Goal: Task Accomplishment & Management: Manage account settings

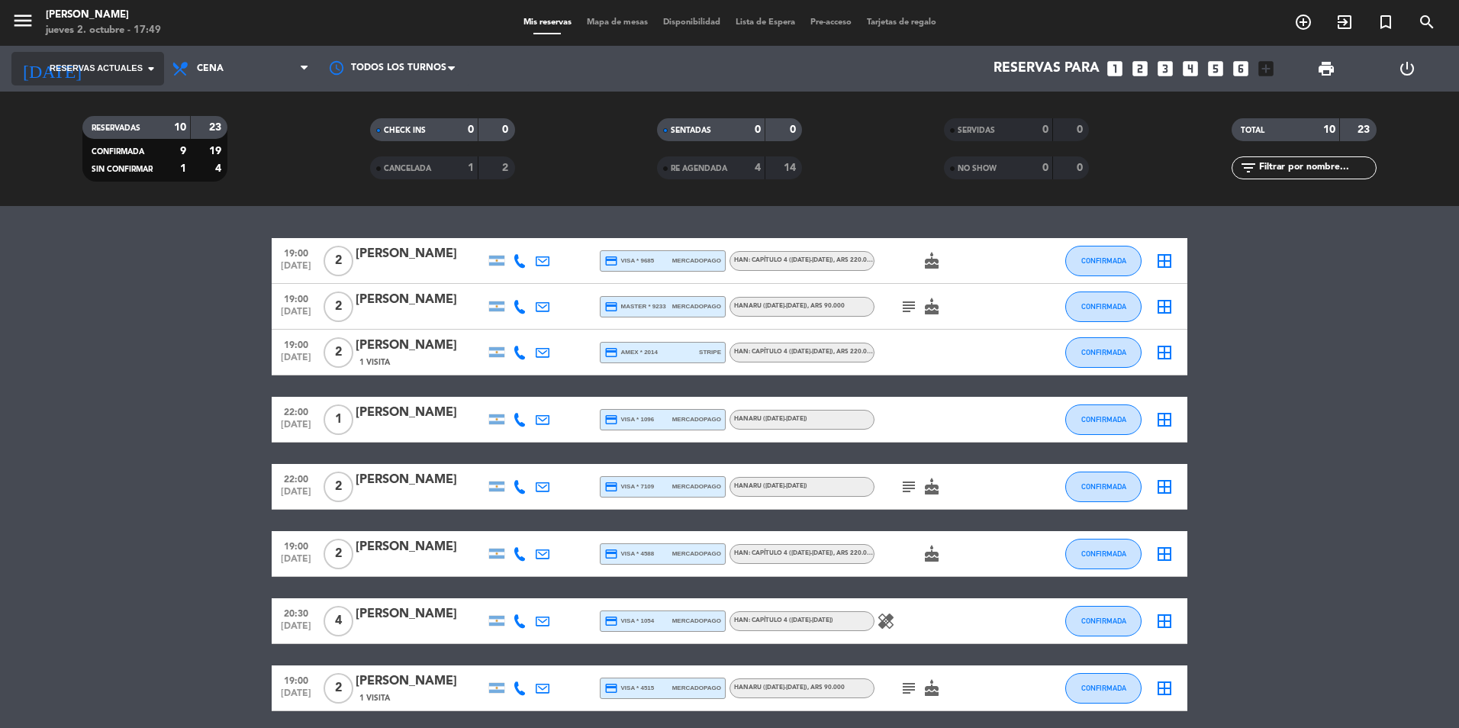
click at [118, 76] on input at bounding box center [180, 68] width 177 height 31
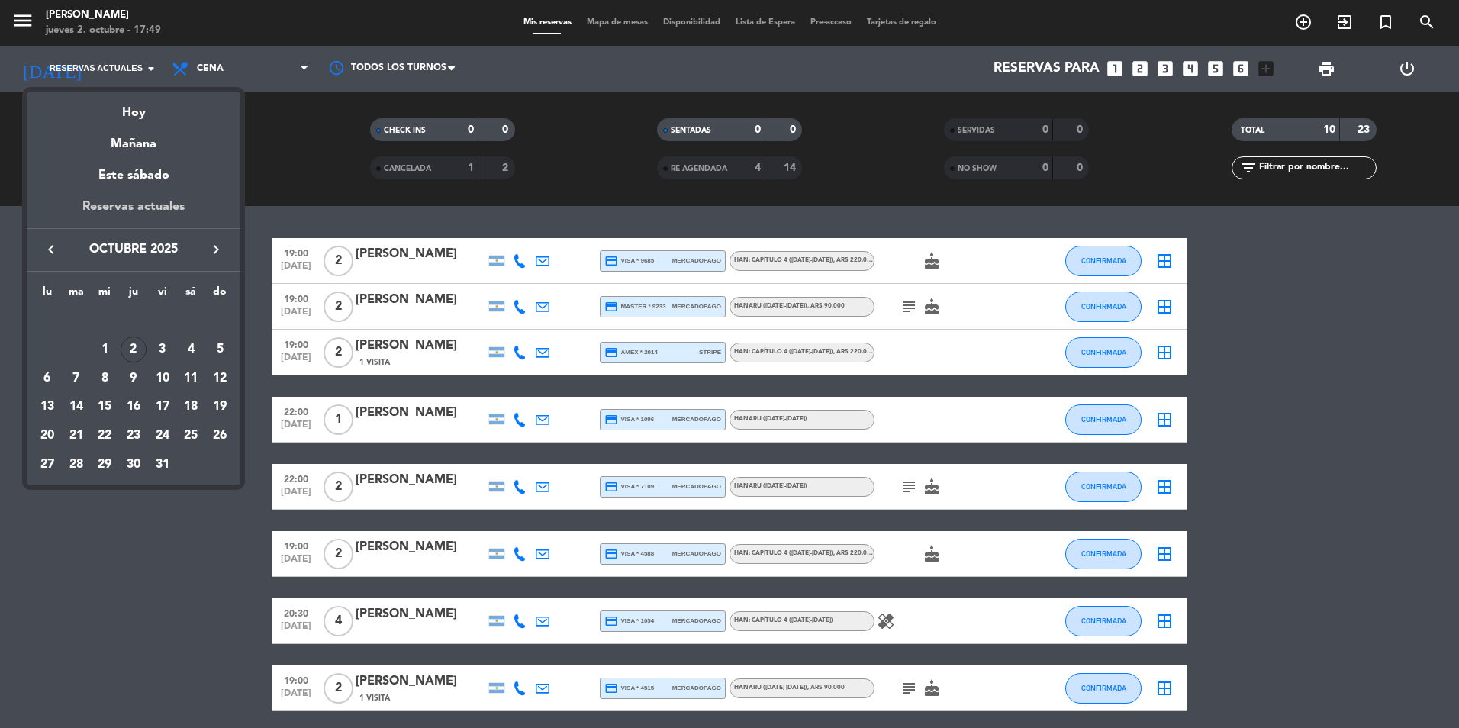
click at [164, 203] on div "Reservas actuales" at bounding box center [134, 212] width 214 height 31
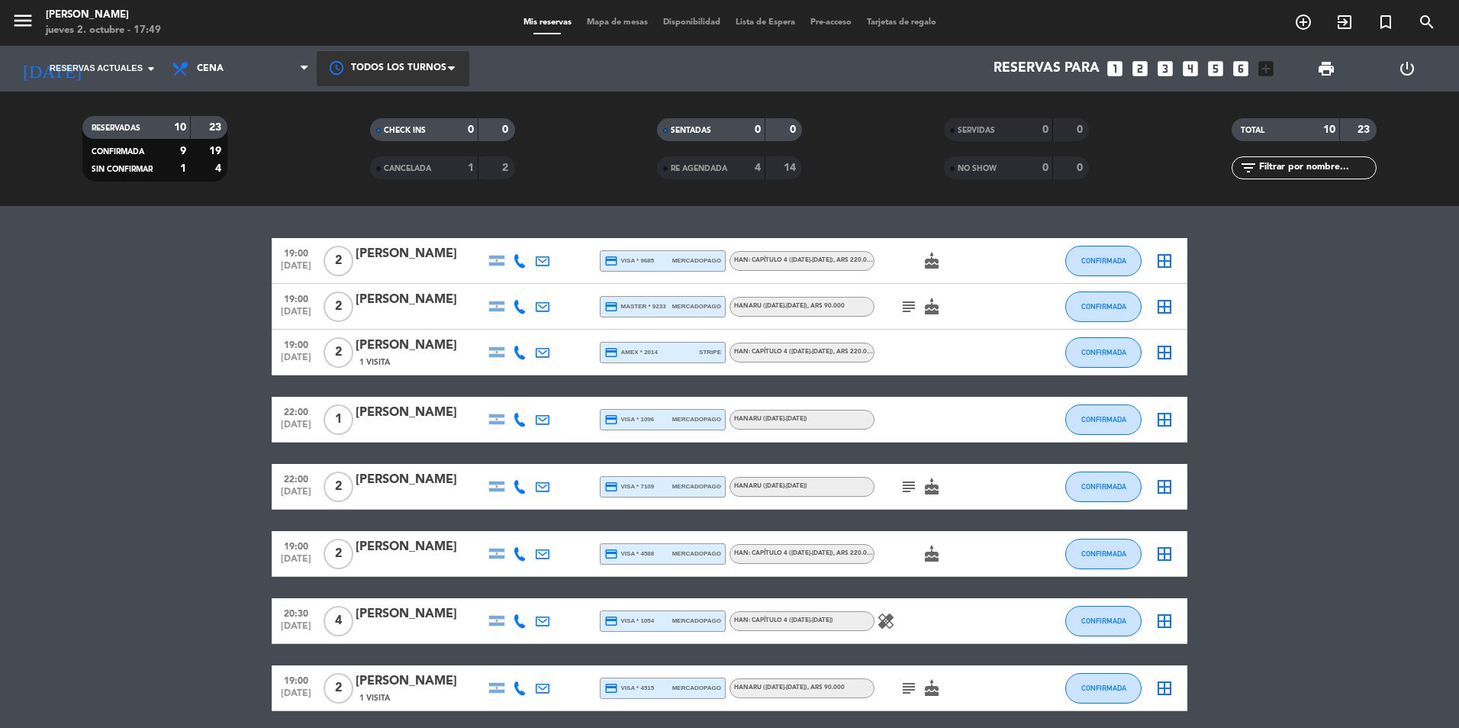
click at [430, 64] on div at bounding box center [393, 68] width 153 height 34
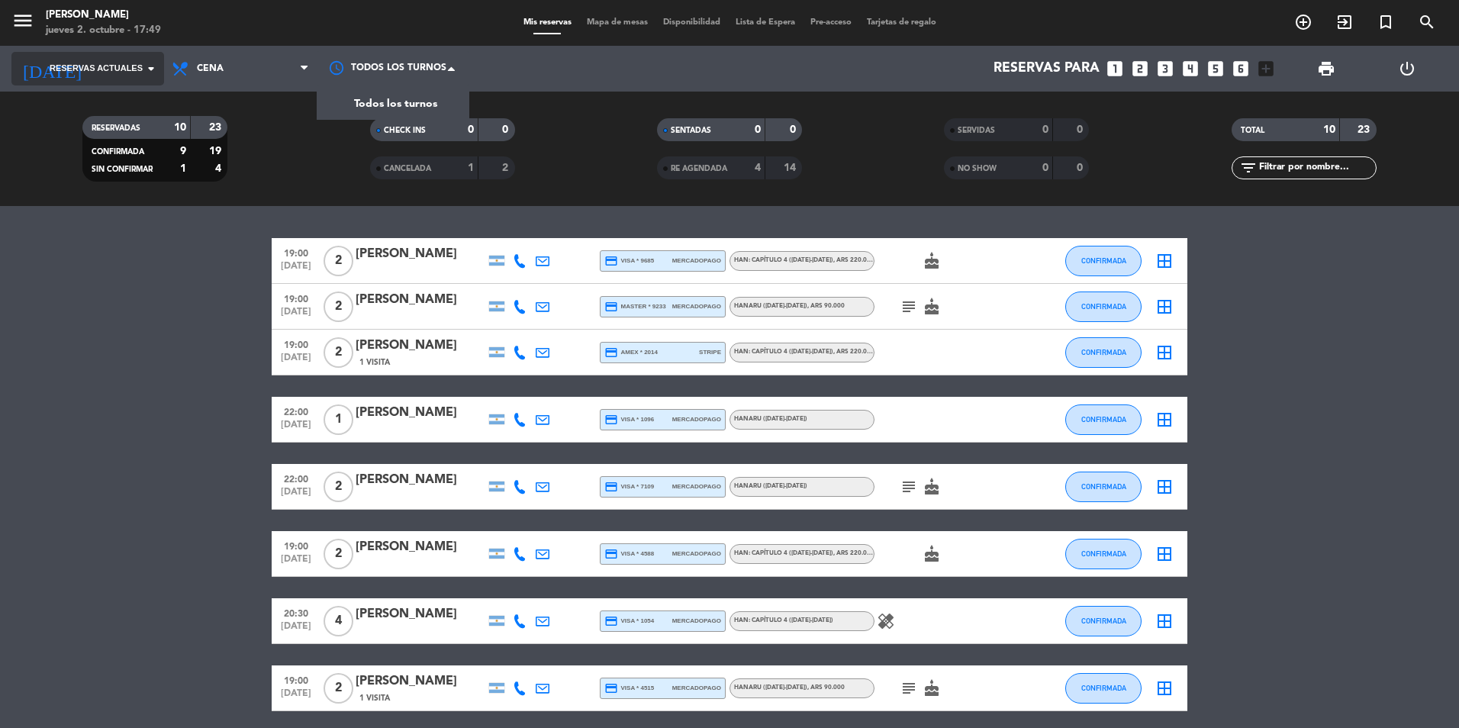
click at [124, 68] on span "Reservas actuales" at bounding box center [96, 69] width 93 height 14
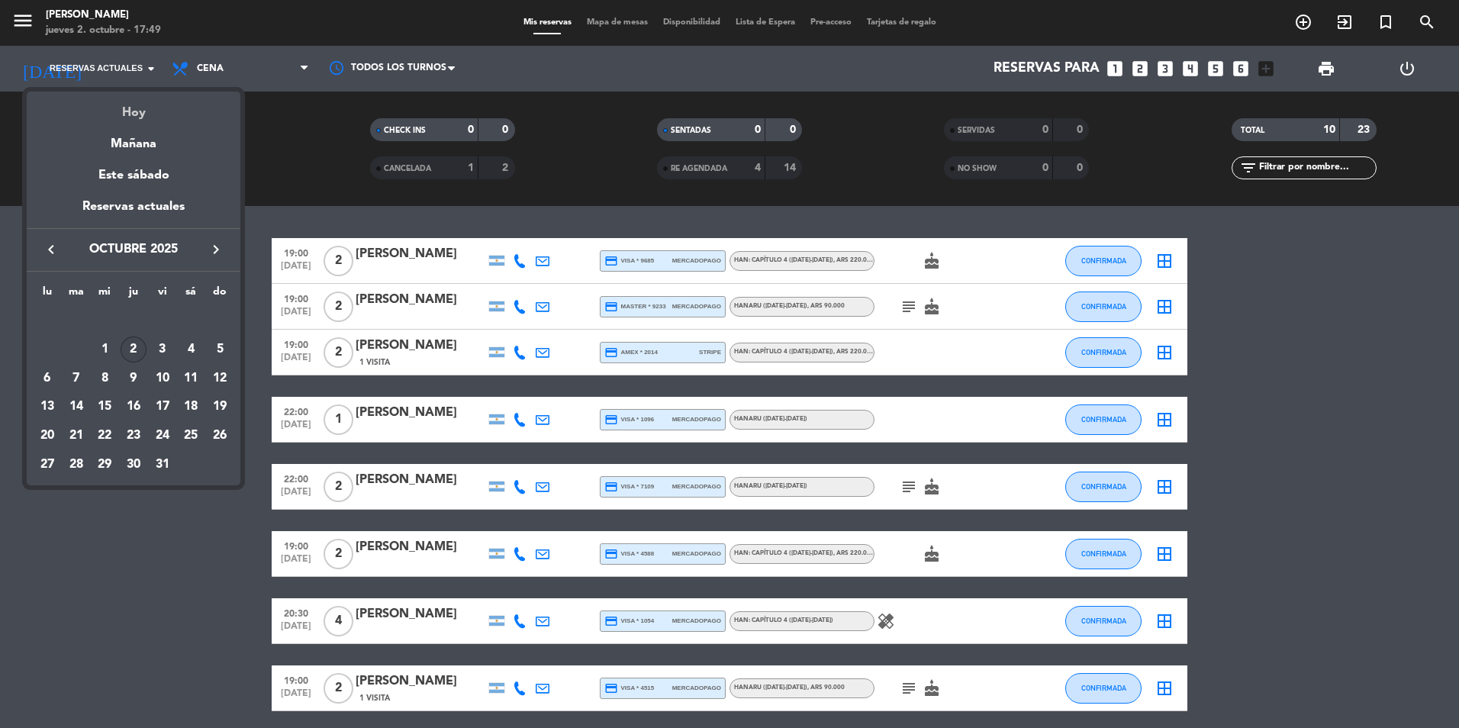
click at [126, 102] on div "Hoy" at bounding box center [134, 107] width 214 height 31
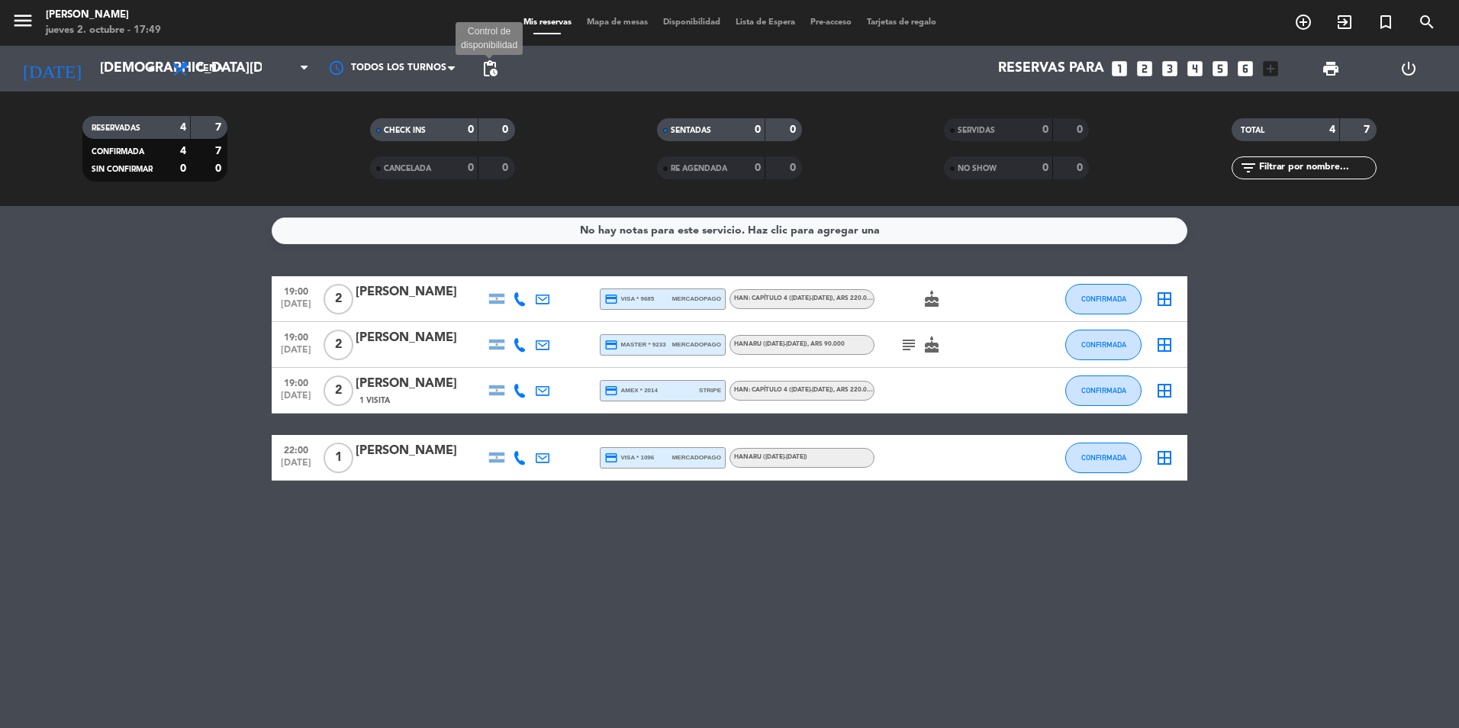
click at [491, 66] on span "pending_actions" at bounding box center [490, 69] width 18 height 18
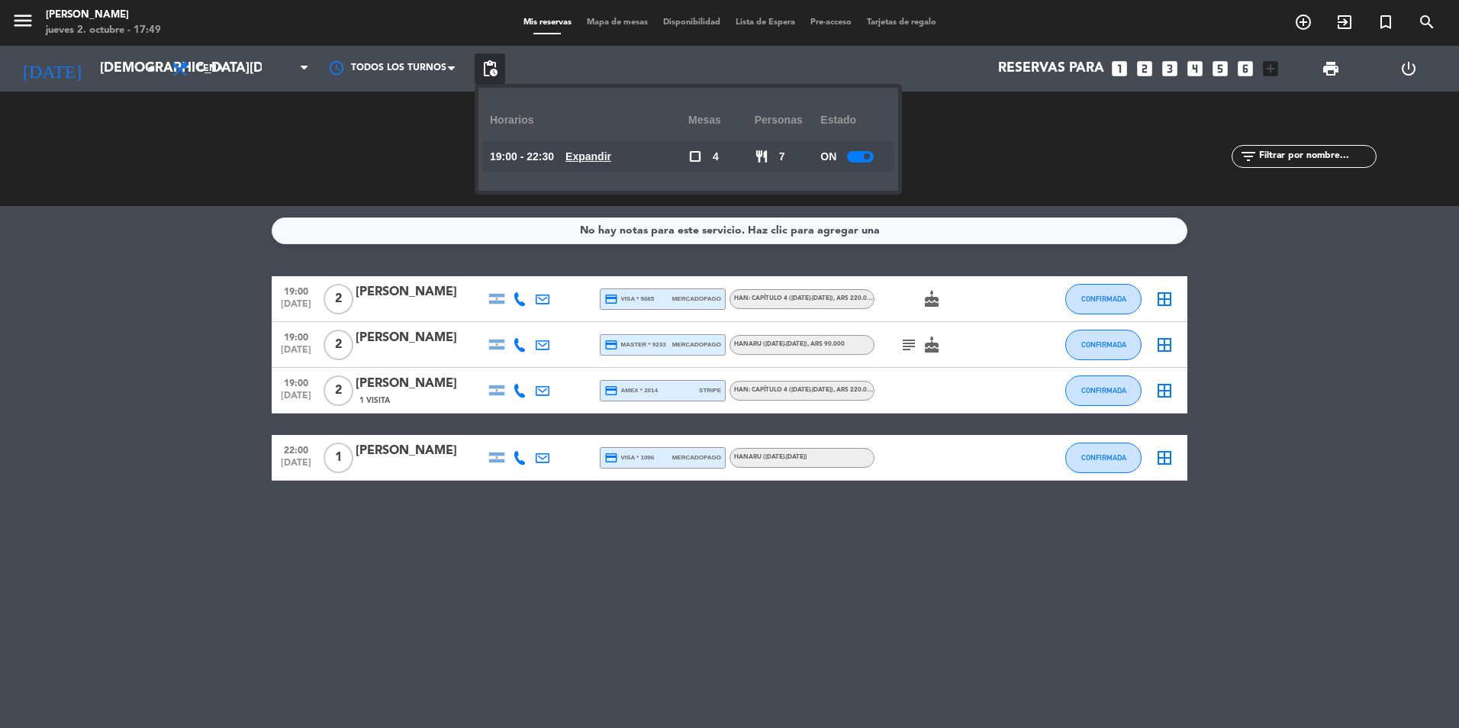
click at [863, 161] on div at bounding box center [860, 156] width 27 height 11
click at [1060, 156] on div "SERVIDAS 0 0 NO SHOW 0 0" at bounding box center [1016, 149] width 287 height 84
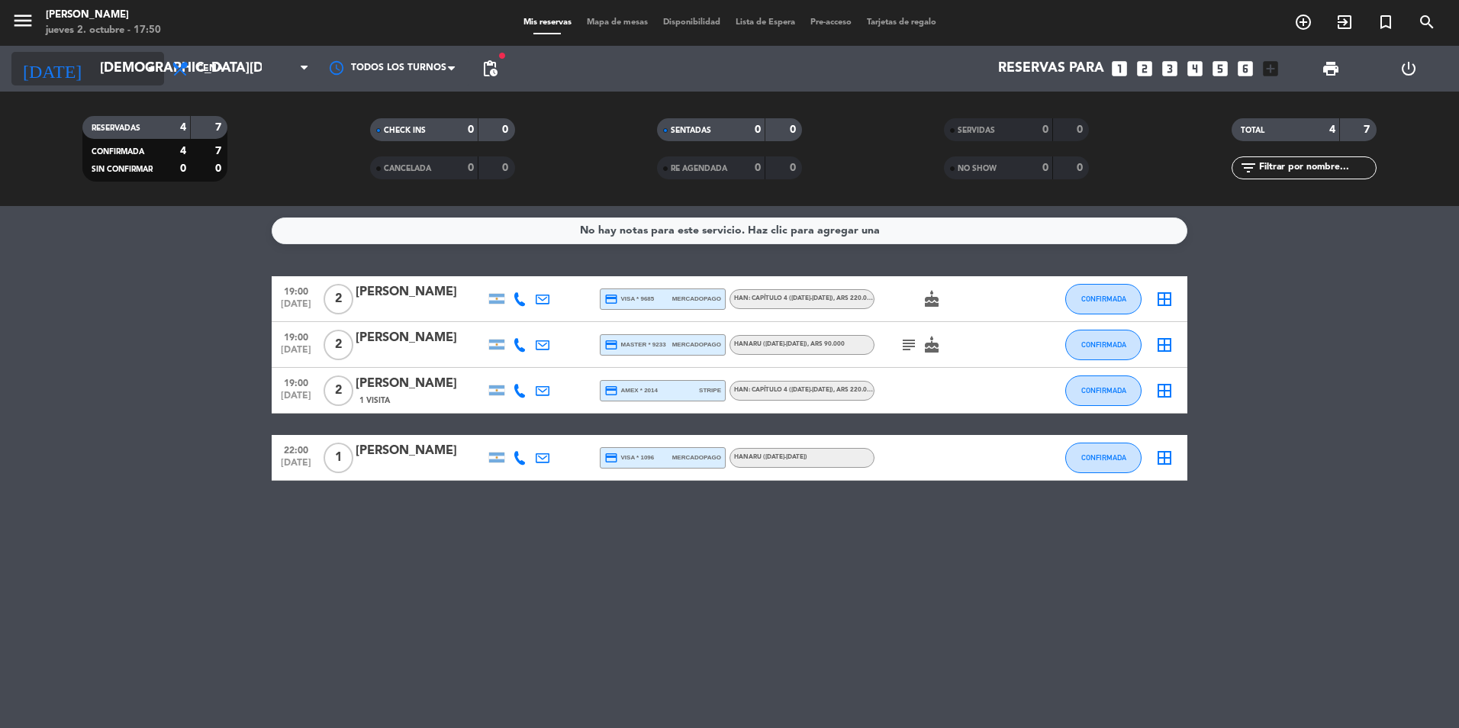
click at [137, 85] on div "[DATE] [DATE] arrow_drop_down" at bounding box center [87, 69] width 153 height 34
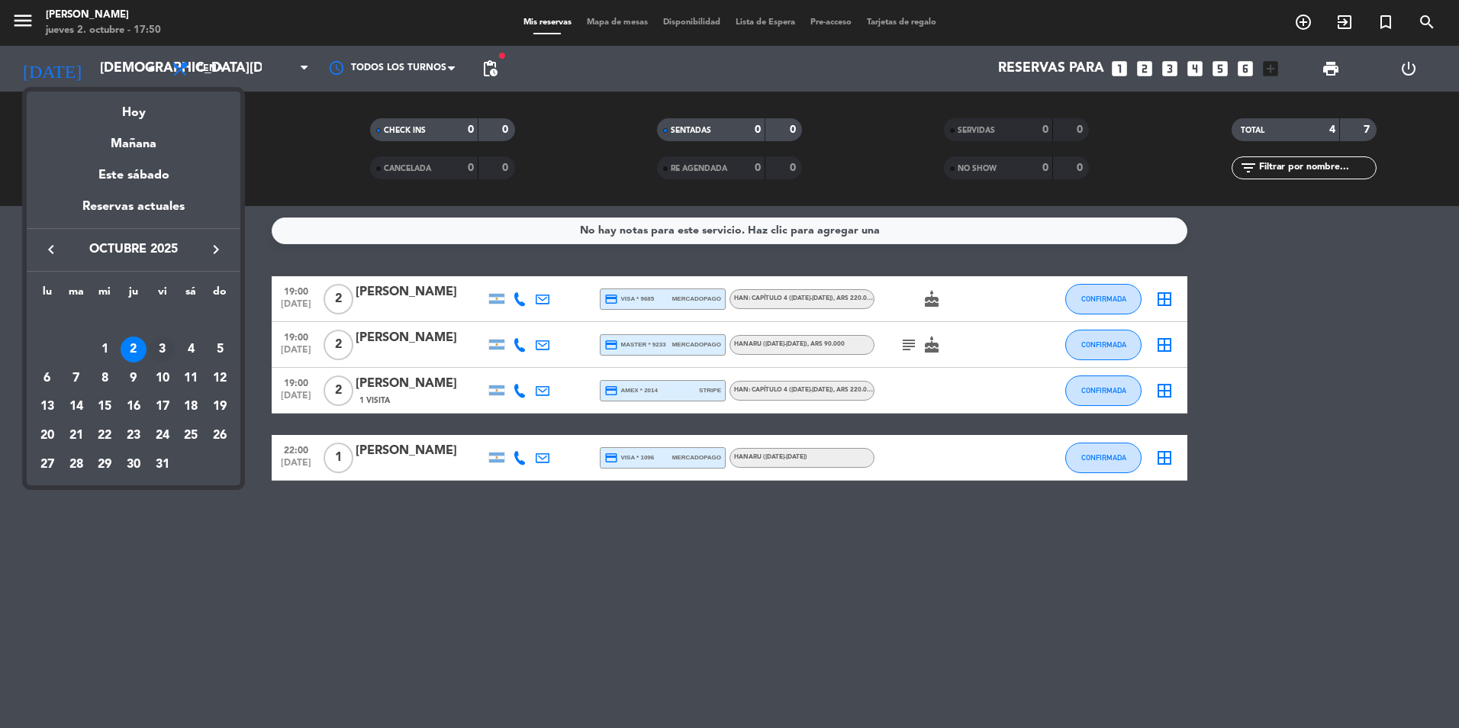
click at [161, 350] on div "3" at bounding box center [163, 350] width 26 height 26
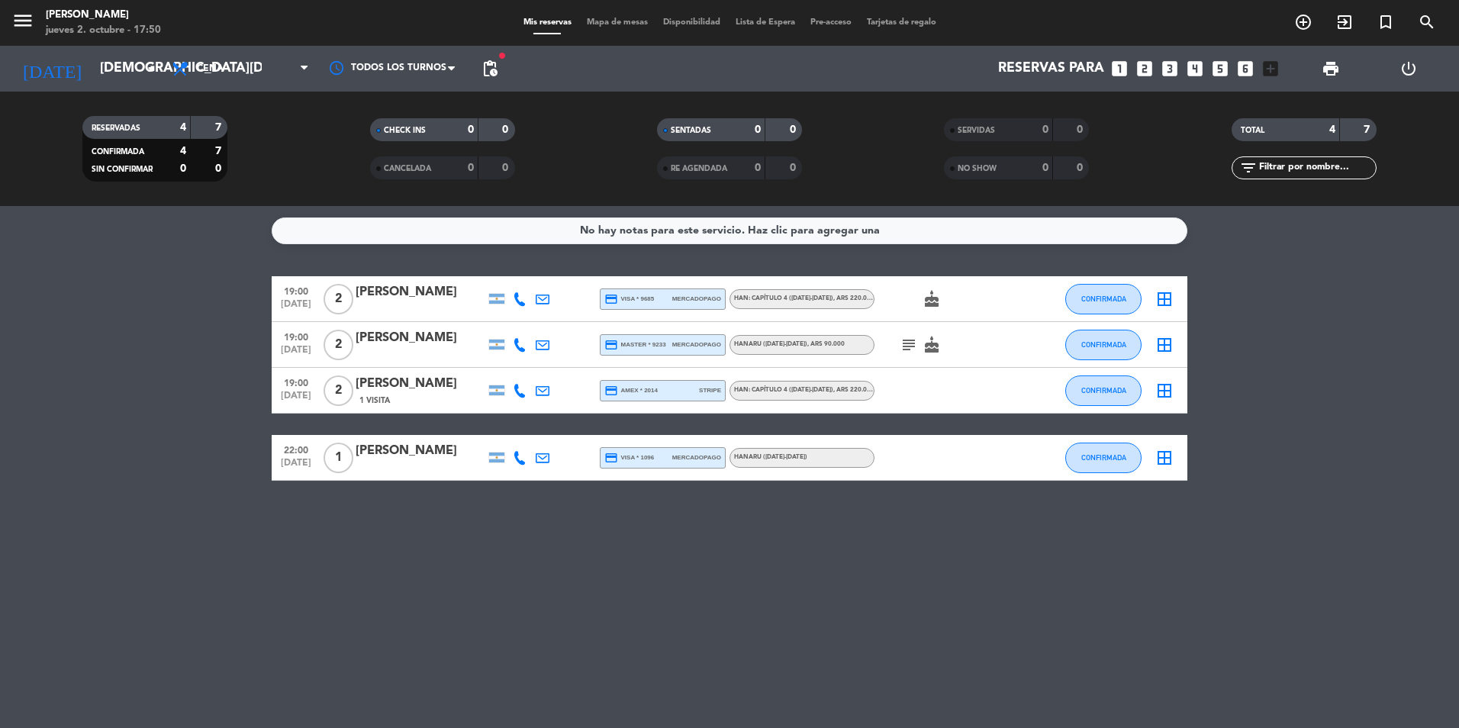
type input "[DATE]"
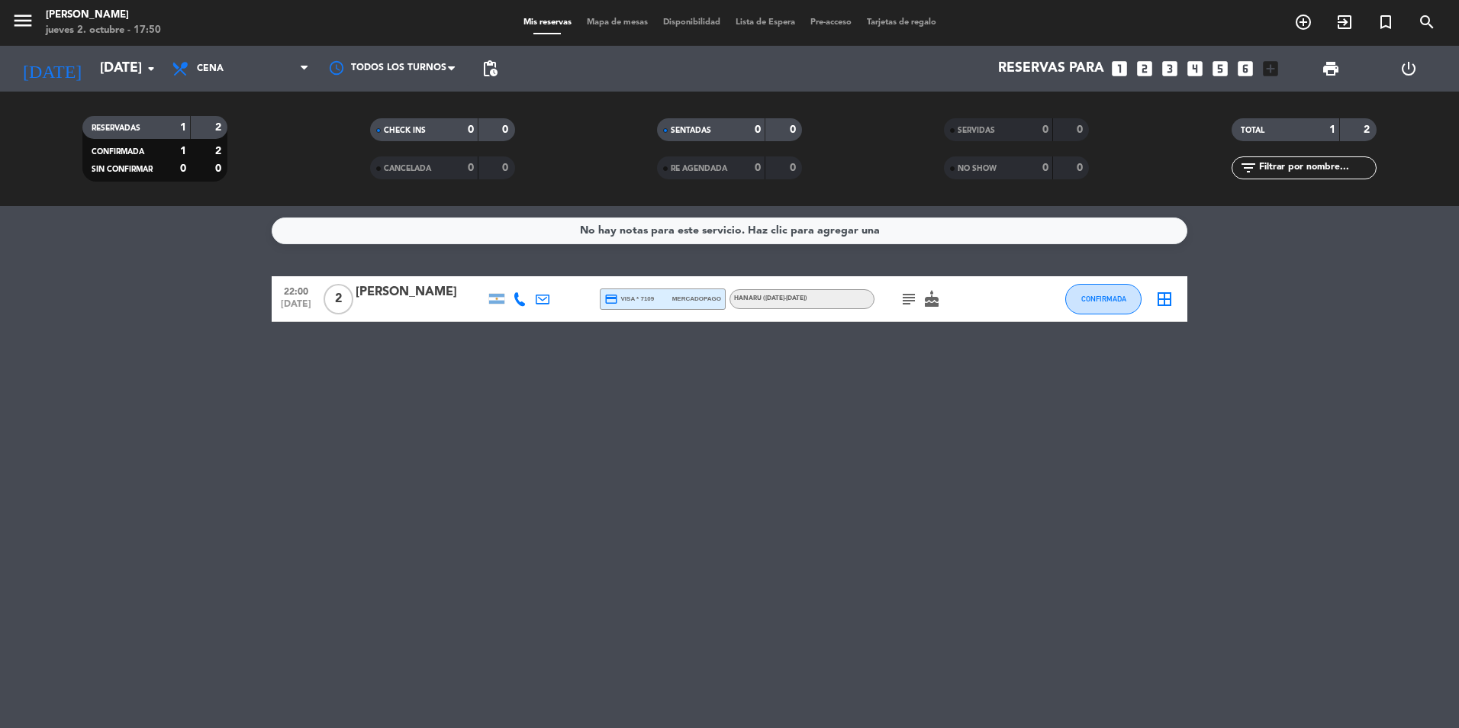
click at [492, 408] on div "No hay notas para este servicio. Haz clic para agregar una 22:00 [DATE] 2 [PERS…" at bounding box center [729, 467] width 1459 height 522
click at [936, 306] on icon "cake" at bounding box center [932, 299] width 18 height 18
click at [910, 298] on icon "subject" at bounding box center [909, 299] width 18 height 18
click at [878, 399] on div "No hay notas para este servicio. Haz clic para agregar una 22:00 [DATE] 2 [PERS…" at bounding box center [729, 467] width 1459 height 522
